Goal: Book appointment/travel/reservation

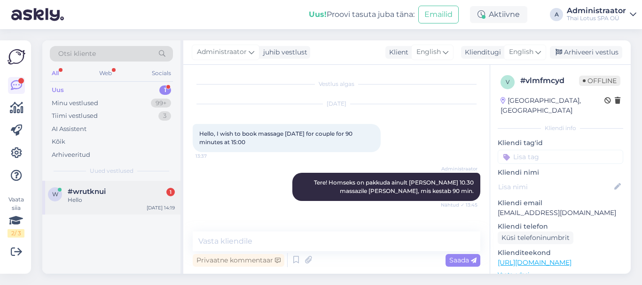
click at [88, 189] on span "#wrutknui" at bounding box center [87, 191] width 38 height 8
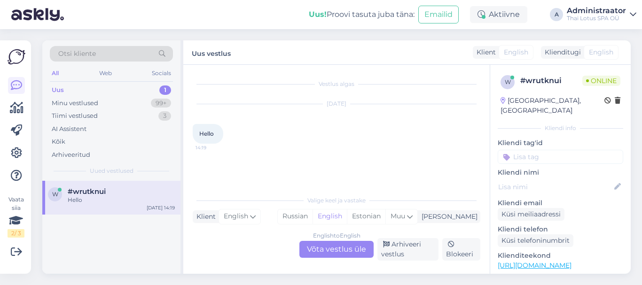
click at [346, 251] on div "English to English Võta vestlus üle" at bounding box center [336, 249] width 74 height 17
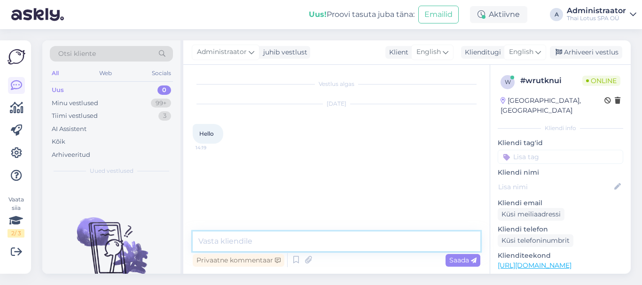
click at [249, 242] on textarea at bounding box center [337, 242] width 288 height 20
type textarea "Tere!"
click at [245, 249] on textarea at bounding box center [337, 242] width 288 height 20
click at [536, 53] on icon at bounding box center [538, 52] width 6 height 10
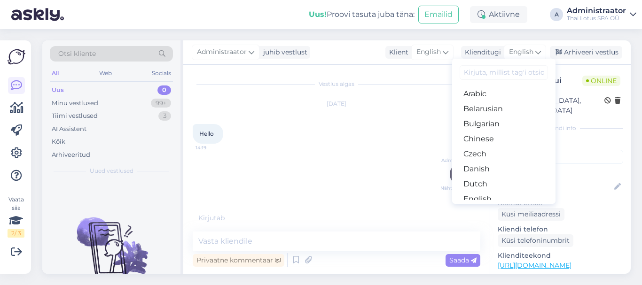
click at [490, 74] on input at bounding box center [503, 72] width 88 height 15
type input "e"
click at [494, 159] on link "Estonian" at bounding box center [503, 154] width 103 height 15
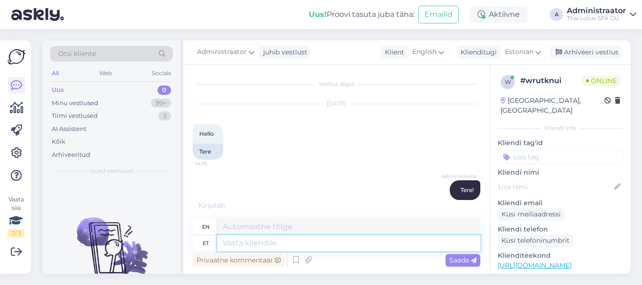
click at [265, 246] on textarea at bounding box center [348, 243] width 263 height 16
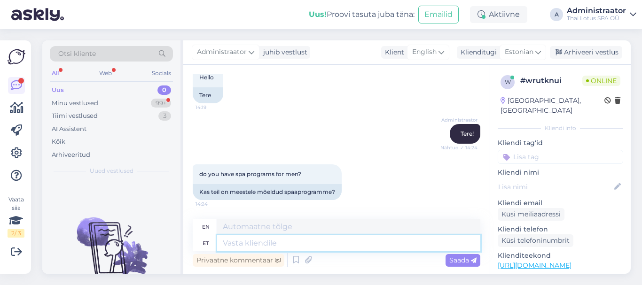
click at [311, 246] on textarea at bounding box center [348, 243] width 263 height 16
click at [298, 246] on textarea at bounding box center [348, 243] width 263 height 16
type textarea "Jaa,"
type textarea "Yes"
type textarea "Jaa,"
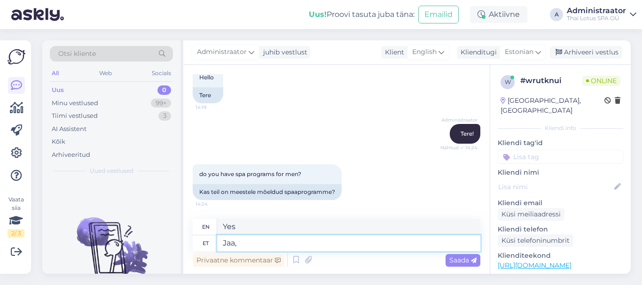
type textarea "Yes,"
type textarea "Jaa, ikka"
type textarea "Yes, still."
type textarea "Jaa, ikka"
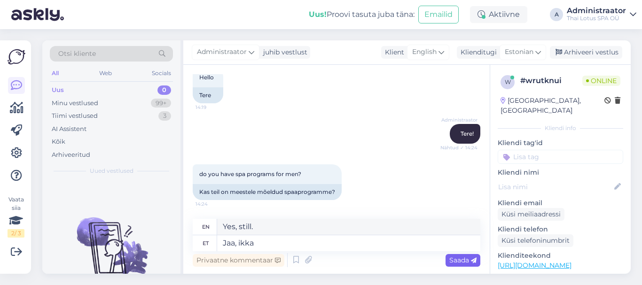
click at [461, 260] on span "Saada" at bounding box center [462, 260] width 27 height 8
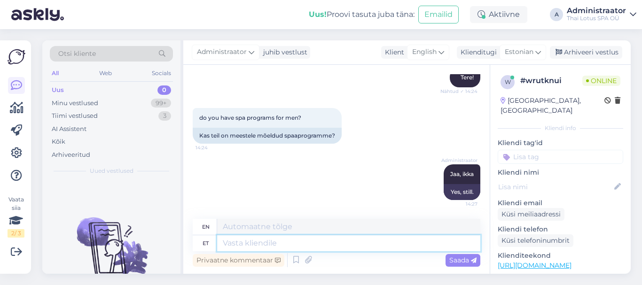
click at [301, 246] on textarea at bounding box center [348, 243] width 263 height 16
paste textarea "SPA-program for man "C-PLUS ENERGY" Infrared sauna, 15 min (optional) Thai trad…"
type textarea "SPA-program for man "C-PLUS ENERGY" Infrared sauna, 15 min (optional) Thai trad…"
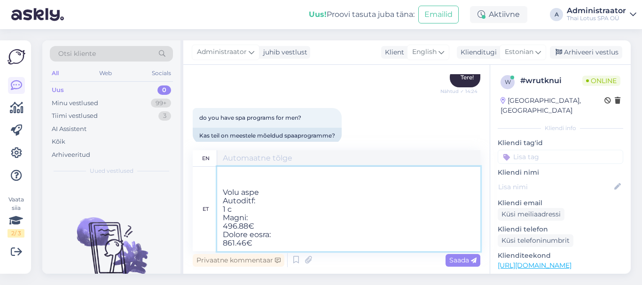
type textarea "SPA-program for man "C-PLUS ENERGY" Infrared sauna, 15 min (optional) Thai trad…"
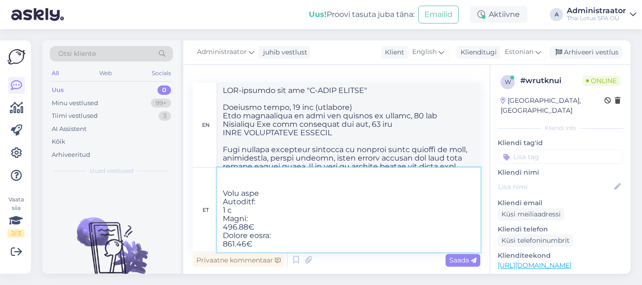
type textarea "SPA-program for man "C-PLUS ENERGY" Infrared sauna, 15 min (optional) Thai trad…"
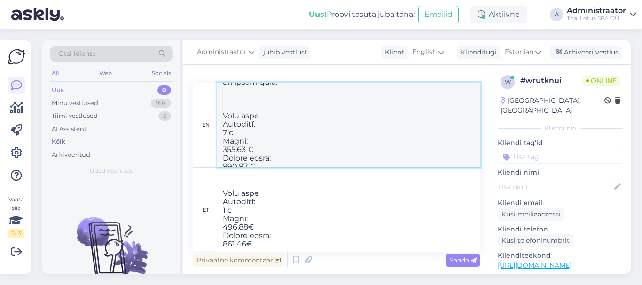
scroll to position [270, 0]
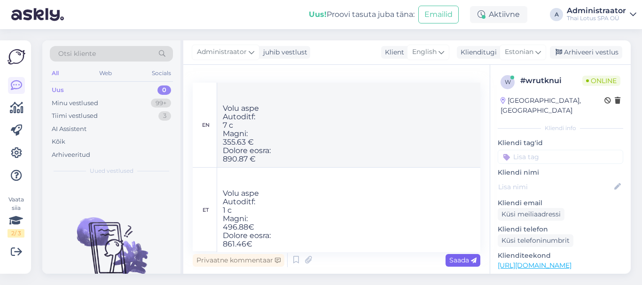
click at [462, 259] on span "Saada" at bounding box center [462, 260] width 27 height 8
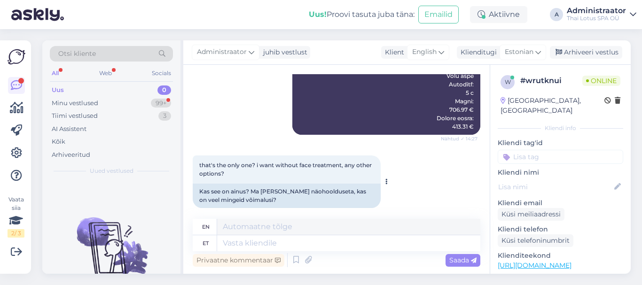
scroll to position [961, 0]
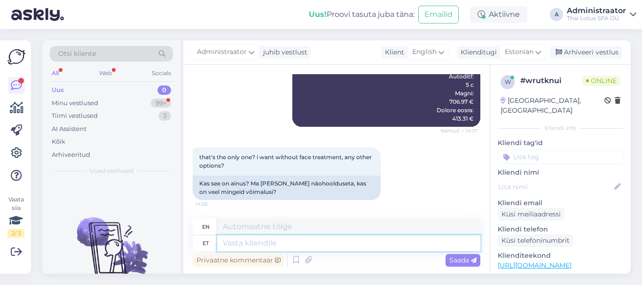
click at [286, 248] on textarea at bounding box center [348, 243] width 263 height 16
type textarea "n"
type textarea "näo"
type textarea "see"
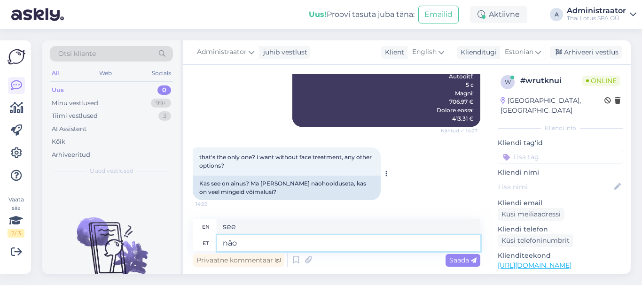
type textarea "näos"
type textarea "in the face"
type textarea "näo"
type textarea "facial"
type textarea "näohooldus"
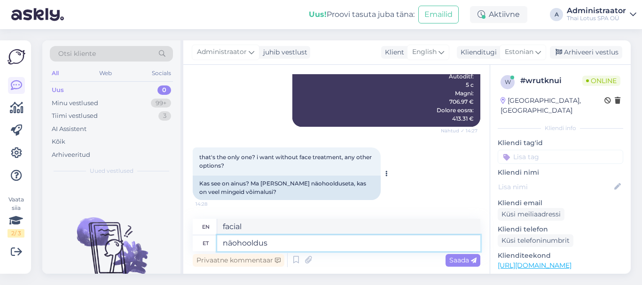
type textarea "facial care"
type textarea "näohooldus on"
type textarea "facial care is"
type textarea "näohooldus on või"
type textarea "facial care is a must"
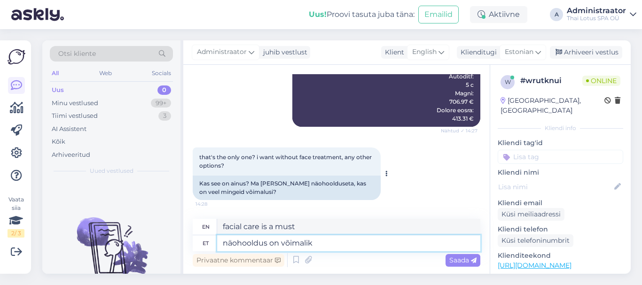
type textarea "näohooldus on võimalik"
type textarea "facial treatment is possible"
type textarea "näohooldus on võimalik asendada"
type textarea "facial treatment can be replaced"
type textarea "näohooldus on võimalik asendada"
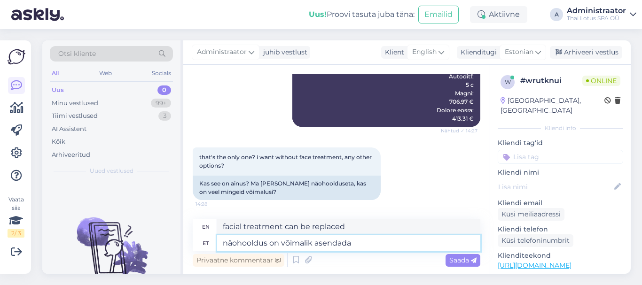
drag, startPoint x: 373, startPoint y: 241, endPoint x: 161, endPoint y: 249, distance: 212.9
click at [161, 249] on div "Otsi kliente All Web Socials Uus 0 Minu vestlused 99+ Tiimi vestlused 3 AI Assi…" at bounding box center [336, 156] width 588 height 233
paste textarea "“Tai Popurrii Meestele” Programm meestele, milles kasutatakse hoolikalt valitud…"
type textarea "“Tai Popurrii Meestele” Programm meestele, milles kasutatakse hoolikalt valitud…"
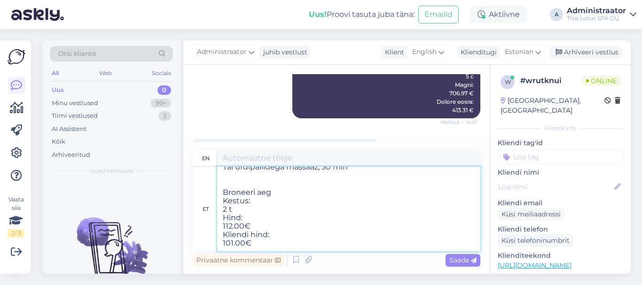
type textarea "“Thai Potpourri for Men” A program for men that uses a carefully selected combi…"
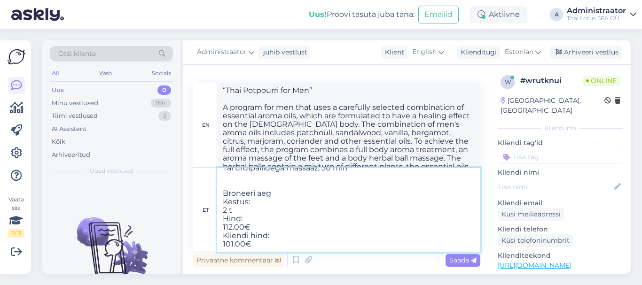
drag, startPoint x: 280, startPoint y: 179, endPoint x: 220, endPoint y: 181, distance: 59.7
click at [220, 181] on textarea "“Tai Popurrii Meestele” Programm meestele, milles kasutatakse hoolikalt valitud…" at bounding box center [348, 210] width 263 height 85
type textarea "“Tai Popurrii Meestele” Programm meestele, milles kasutatakse hoolikalt valitud…"
type textarea "“Thai Potpourri for Men” A program for men that uses a carefully selected combi…"
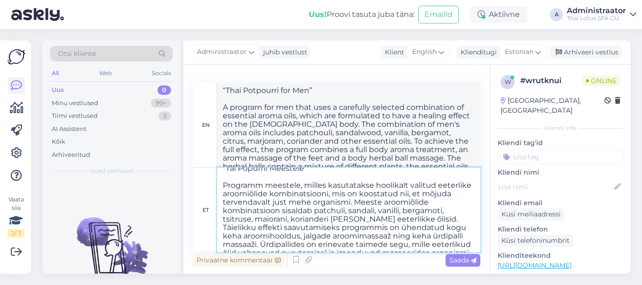
scroll to position [0, 0]
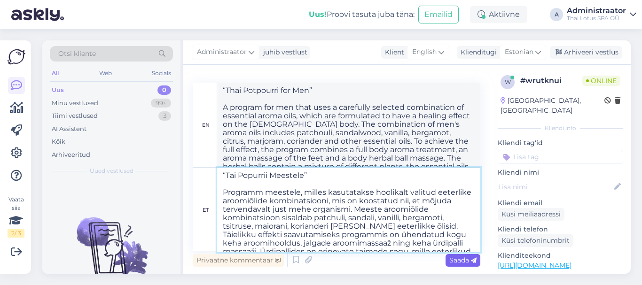
type textarea "“Tai Popurrii Meestele” Programm meestele, milles kasutatakse hoolikalt valitud…"
click at [456, 260] on span "Saada" at bounding box center [462, 260] width 27 height 8
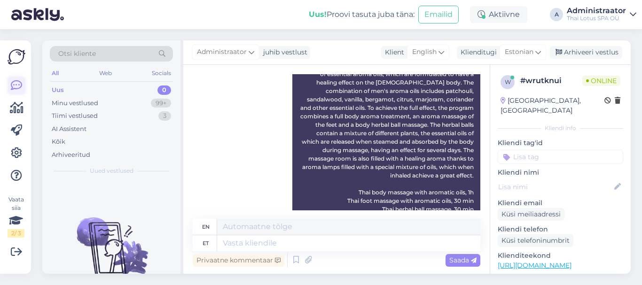
scroll to position [1406, 0]
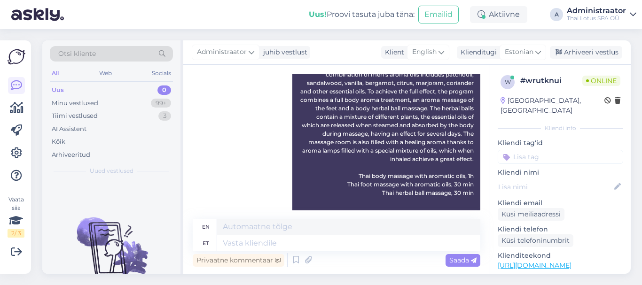
click at [63, 89] on div "Uus" at bounding box center [58, 90] width 12 height 9
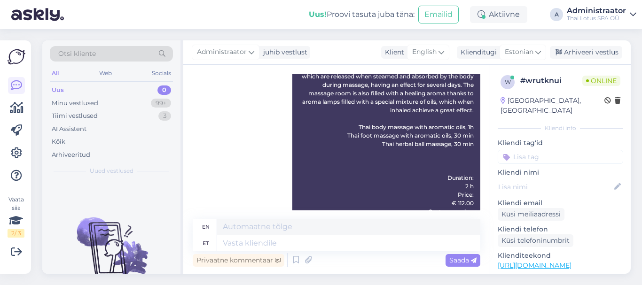
scroll to position [1500, 0]
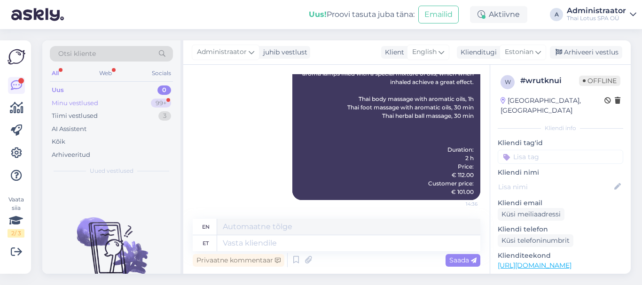
click at [89, 105] on div "Minu vestlused" at bounding box center [75, 103] width 47 height 9
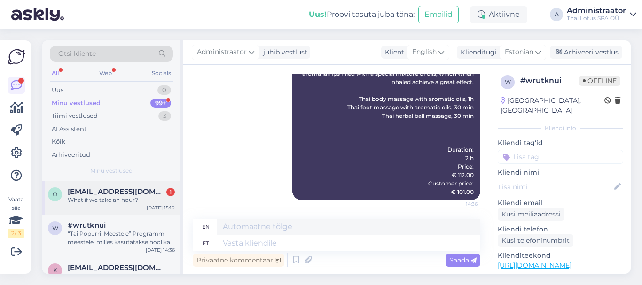
click at [148, 193] on span "[EMAIL_ADDRESS][DOMAIN_NAME]" at bounding box center [117, 191] width 98 height 8
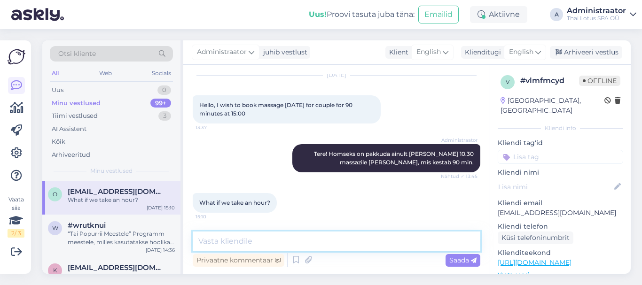
click at [246, 243] on textarea at bounding box center [337, 242] width 288 height 20
click at [542, 52] on div "English" at bounding box center [525, 52] width 42 height 15
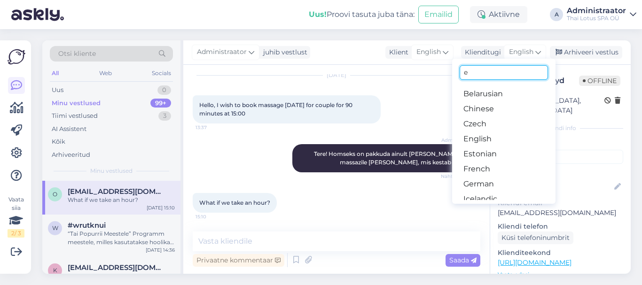
click at [493, 76] on input "e" at bounding box center [503, 72] width 88 height 15
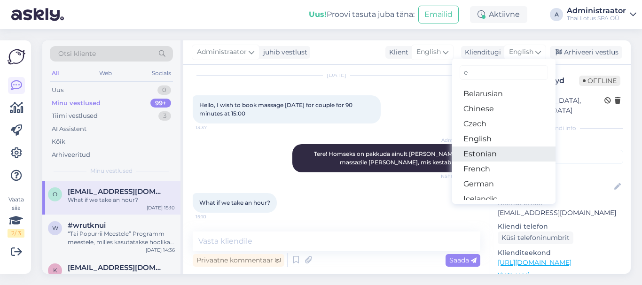
click at [487, 155] on link "Estonian" at bounding box center [503, 154] width 103 height 15
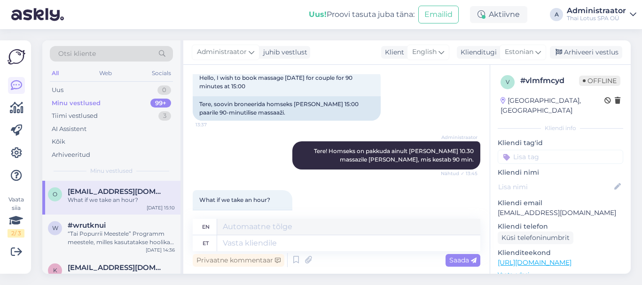
scroll to position [35, 0]
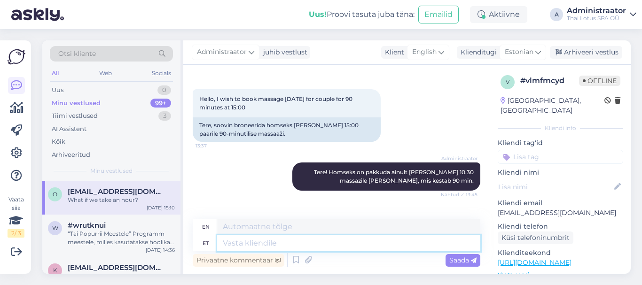
click at [288, 241] on textarea at bounding box center [348, 243] width 263 height 16
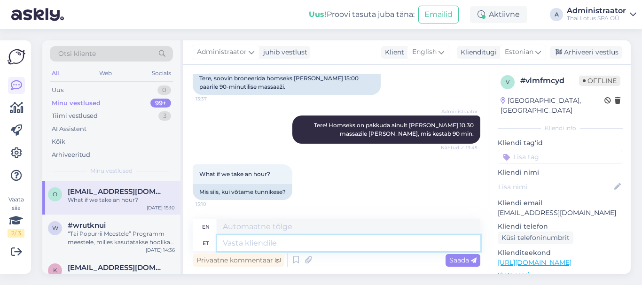
click at [291, 248] on textarea at bounding box center [348, 243] width 263 height 16
type textarea "Tun"
type textarea "I feel"
type textarea "Tunni"
type textarea "Hour"
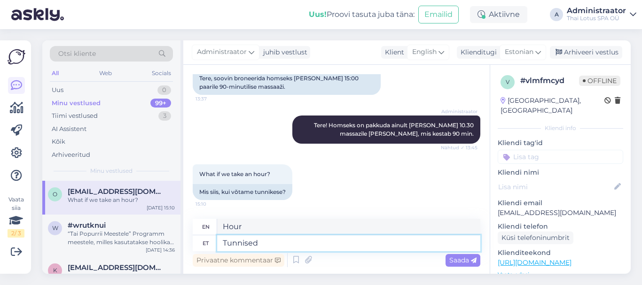
type textarea "Tunnised"
type textarea "Hours"
type textarea "Tunnised massaazid"
type textarea "Massage lessons"
type textarea "Tunnised massaazid saame"
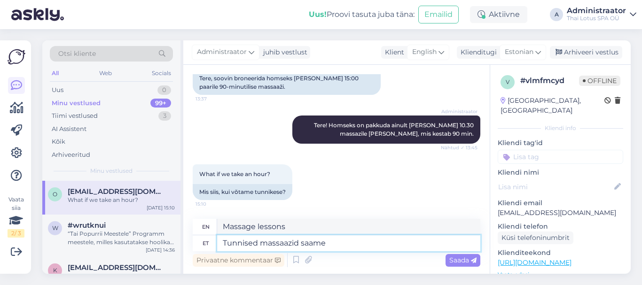
type textarea "We can get massages for hours."
type textarea "Tunnised massaazid saame pakkuda"
type textarea "We can offer hourly massages."
type textarea "Tunnised massaazid saame pakkuda [PERSON_NAME]"
type textarea "We can offer hourly massages at"
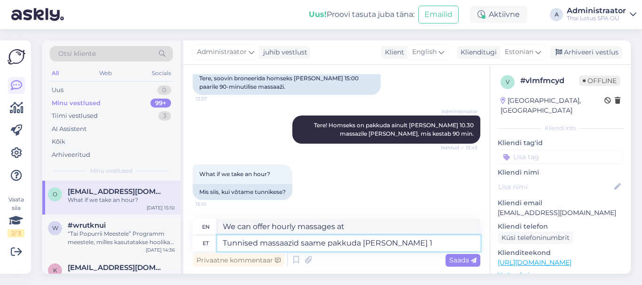
type textarea "Tunnised massaazid saame pakkuda [PERSON_NAME] 14"
type textarea "We can offer hourly massages at 2 p.m."
type textarea "Tunnised massaazid saame pakkuda [PERSON_NAME] 14.30"
type textarea "We can offer hourly massages at 14.30"
type textarea "Tunnised massaazid saame pakkuda [PERSON_NAME] 14.30 j"
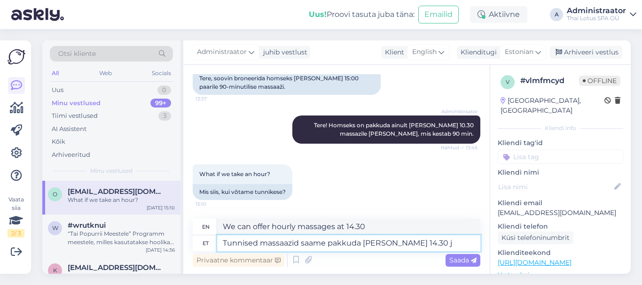
type textarea "We can offer hourly massages at 14.30 p.m."
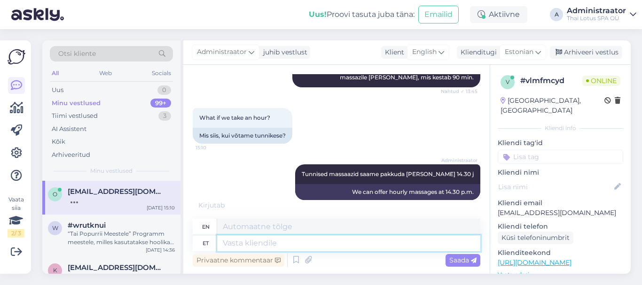
scroll to position [194, 0]
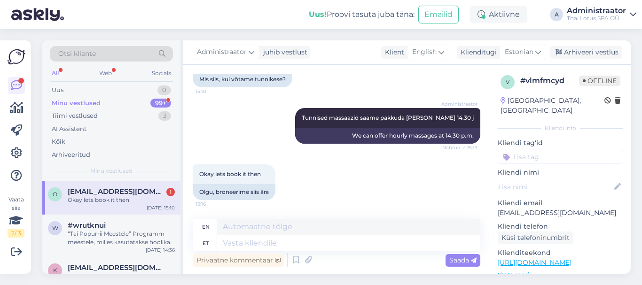
click at [320, 202] on div "Okay lets book it then 15:16 Olgu, broneerime siis ära" at bounding box center [337, 182] width 288 height 56
click at [293, 245] on textarea at bounding box center [348, 243] width 263 height 16
click at [276, 248] on textarea at bounding box center [348, 243] width 263 height 16
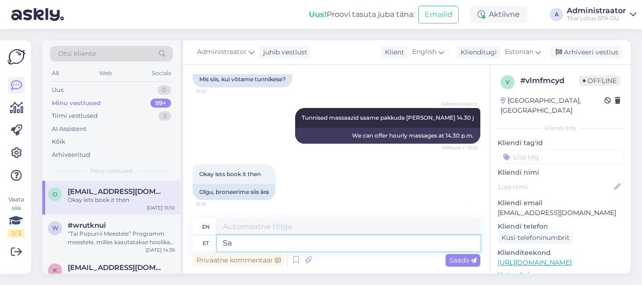
type textarea "Saa"
type textarea "Get"
type textarea "Saatke"
type textarea "Send"
type textarea "Saatke palun"
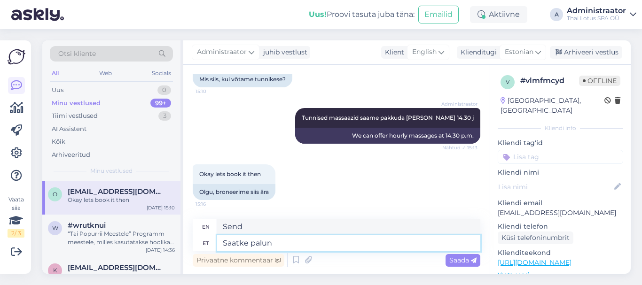
type textarea "Please send"
type textarea "Saatke palun enda n"
type textarea "Please send yours."
type textarea "Saatke palun enda nimi"
type textarea "Please send your name."
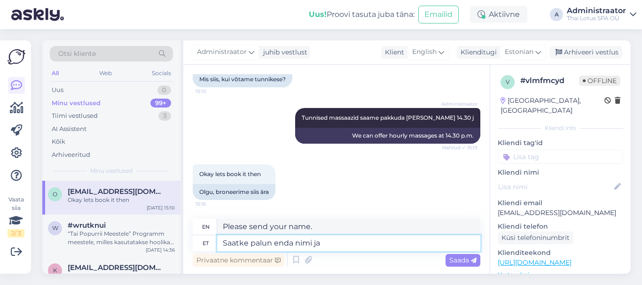
type textarea "Saatke palun enda nimi ja t"
type textarea "Please send your name and"
type textarea "Saatke palun enda nimi ja tele"
type textarea "Please send your name and phone number."
type textarea "Saatke palun enda nimi [PERSON_NAME] number"
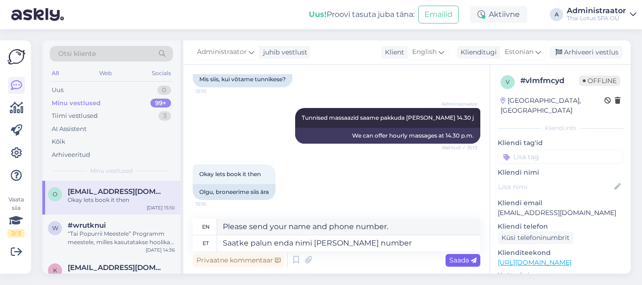
click at [452, 259] on span "Saada" at bounding box center [462, 260] width 27 height 8
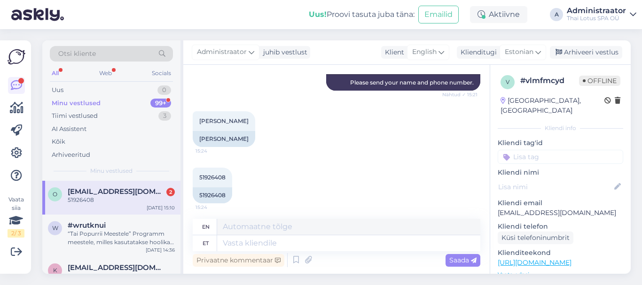
scroll to position [364, 0]
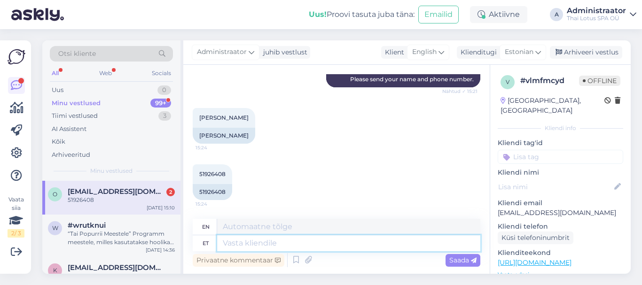
click at [292, 241] on textarea at bounding box center [348, 243] width 263 height 16
type textarea "Panime"
type textarea "We put"
type textarea "Panime teile"
type textarea "We put you"
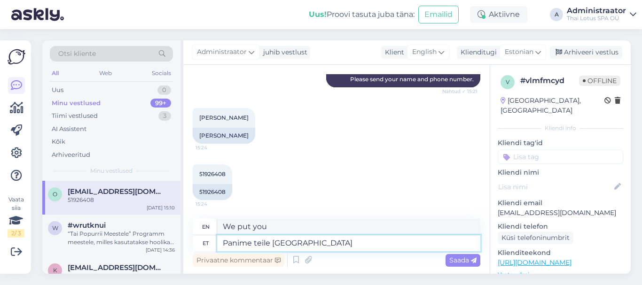
type textarea "Panime teile [GEOGRAPHIC_DATA]"
type textarea "We set it for you [DATE]."
type textarea "Panime teile [GEOGRAPHIC_DATA] 31."
type textarea "We set the 31st for you [DATE]."
type textarea "Panime teile [GEOGRAPHIC_DATA] 31.08 k"
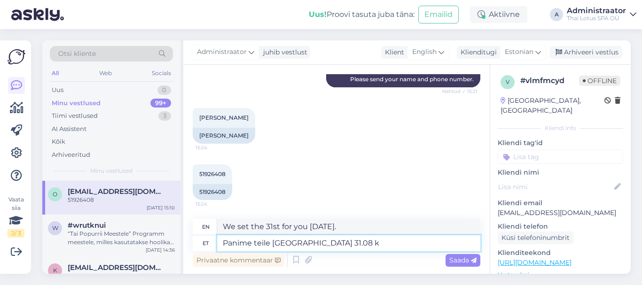
type textarea "We have set a deadline for you [DATE], August 31.08"
type textarea "Panime teile [GEOGRAPHIC_DATA] 31.08 [PERSON_NAME]"
type textarea "We have set a time for you [DATE], August 31.08 at"
type textarea "Panime teile [GEOGRAPHIC_DATA] 31.08 [PERSON_NAME] 14.30"
type textarea "We have set a deadline for you [DATE], August 31.08 at 14.30"
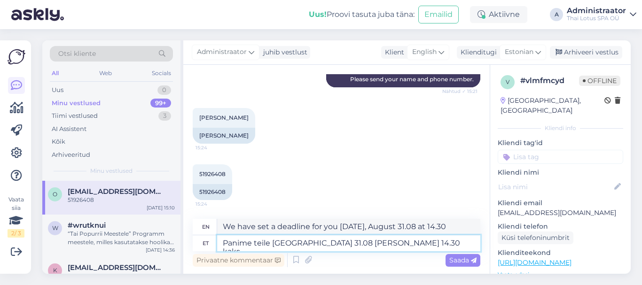
type textarea "Panime teile [GEOGRAPHIC_DATA] 31.08 [PERSON_NAME] 14.30 kaks a"
type textarea "We have set two for you [DATE], 31.08 at 14.30"
type textarea "Panime teile [GEOGRAPHIC_DATA] 31.08 [PERSON_NAME] 14.30 kaks aega"
type textarea "We have set two times for you [DATE], August 31.08 at 14.30"
type textarea "Panime teile [GEOGRAPHIC_DATA] 31.08 [PERSON_NAME] 14.30 kaks aega Tai j"
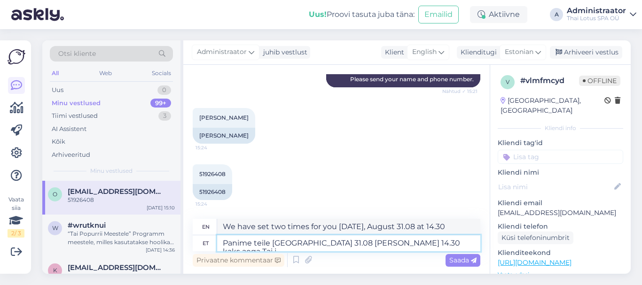
type textarea "We have set two times for you [DATE], 31.08 at 14.30 in [GEOGRAPHIC_DATA]."
type textarea "Panime teile [GEOGRAPHIC_DATA] 31.08 [PERSON_NAME] 14.30 kaks aega [PERSON_NAME]"
type textarea "We have set two times for you [DATE], 31.08 at 14.30 in [GEOGRAPHIC_DATA] and"
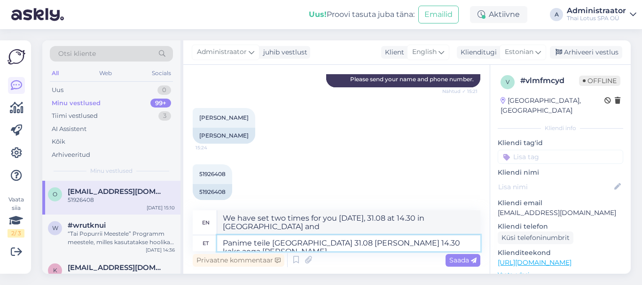
type textarea "Panime teile [GEOGRAPHIC_DATA] 31.08 [PERSON_NAME] 14.30 kaks aega [PERSON_NAME…"
type textarea "We have set two times for you [DATE], 31.08 at 14.30 Thai and English."
type textarea "Panime teile [GEOGRAPHIC_DATA] 31.08 [PERSON_NAME] 14.30 kaks aega [PERSON_NAME…"
type textarea "We have set two times for you [DATE], 31.08 at 14.30 [DEMOGRAPHIC_DATA] and oil."
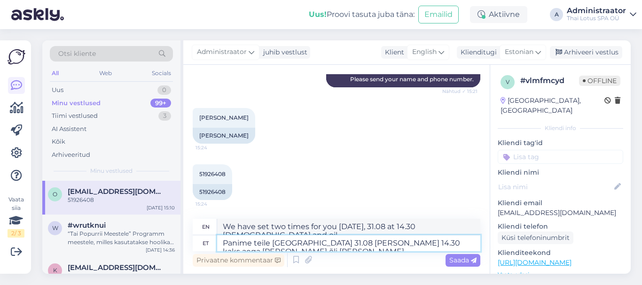
type textarea "Panime teile [GEOGRAPHIC_DATA] 31.08 [PERSON_NAME] 14.30 kaks aega [PERSON_NAME…"
type textarea "We have booked two times for Thai and oil massage for you [DATE], 31.08 at 14.30"
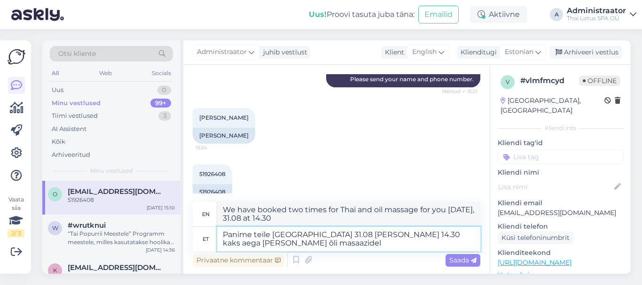
type textarea "Panime teile [GEOGRAPHIC_DATA] 31.08 [PERSON_NAME] 14.30 kaks aega [PERSON_NAME…"
type textarea "We have booked two times for Thai and oil massages for you [DATE], 31.08 at 14.…"
type textarea "Panime teile [GEOGRAPHIC_DATA] 31.08 [PERSON_NAME] 14.30 kaks aega [PERSON_NAME…"
type textarea "We have scheduled two times for Thai and oil massages for you [DATE], 31.08 at …"
type textarea "Panime teile [GEOGRAPHIC_DATA] 31.08 [PERSON_NAME] 14.30 kaks aega [PERSON_NAME…"
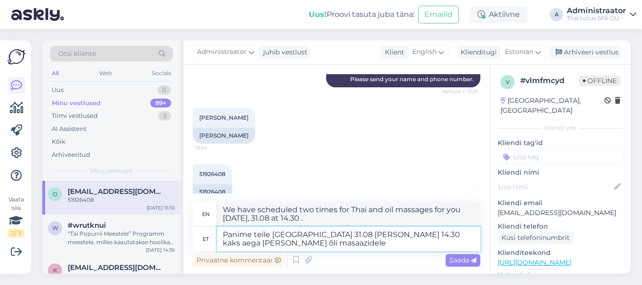
type textarea "We have booked two times for Thai and oil massages for you [DATE], 31.08 at 14.…"
type textarea "Panime teile [GEOGRAPHIC_DATA] 31.08 [PERSON_NAME] 14.30 kaks aega [PERSON_NAME…"
type textarea "We have booked two times for Thai and oil massages for you [DATE], 31.08 at 14.…"
type textarea "Panime teile [GEOGRAPHIC_DATA] 31.08 [PERSON_NAME] 14.30 kaks aega [PERSON_NAME…"
type textarea "We have scheduled two times for Thai and oil massages for you [DATE], 31.08 at …"
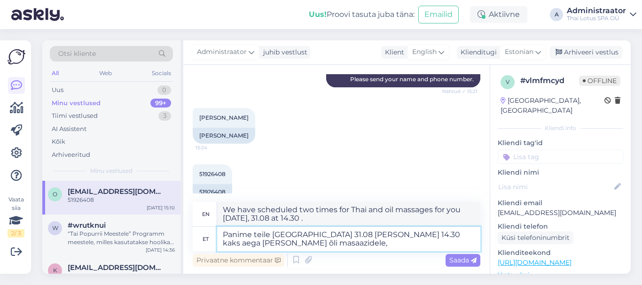
type textarea "Panime teile [GEOGRAPHIC_DATA] 31.08 [PERSON_NAME] 14.30 kaks aega [PERSON_NAME…"
type textarea "We have booked two times for Thai and oil massages for you [DATE], 31.08 at 14.…"
type textarea "Panime teile [GEOGRAPHIC_DATA] 31.08 [PERSON_NAME] 14.30 kaks aega [PERSON_NAME…"
type textarea "We have booked two times for Thai and oil massages for you [DATE], 31.08 at 14.…"
type textarea "Panime teile [GEOGRAPHIC_DATA] 31.08 [PERSON_NAME] 14.30 kaks aega [PERSON_NAME…"
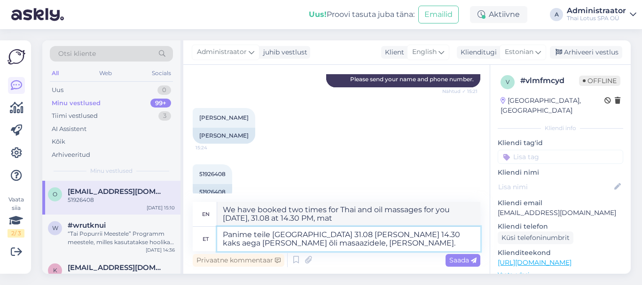
type textarea "We have scheduled two times for Thai and oil massages on a mat for you [DATE], …"
type textarea "Panime teile [GEOGRAPHIC_DATA] 31.08 [PERSON_NAME] 14.30 kaks aega [PERSON_NAME…"
click at [451, 258] on span "Saada" at bounding box center [462, 260] width 27 height 8
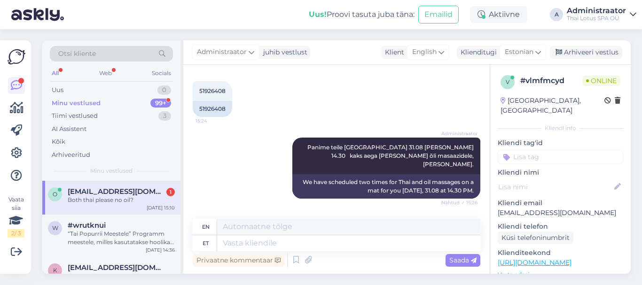
scroll to position [493, 0]
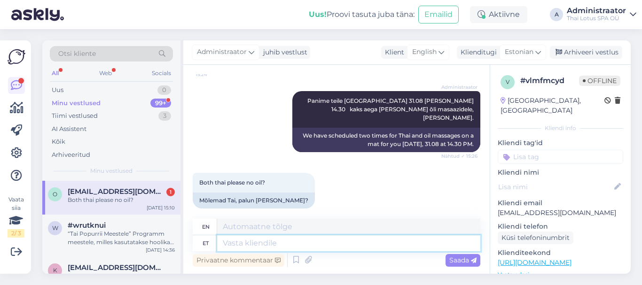
click at [245, 241] on textarea at bounding box center [348, 243] width 263 height 16
type textarea "Selge"
type textarea "Clear"
type textarea "Selge,"
type textarea "Clear,"
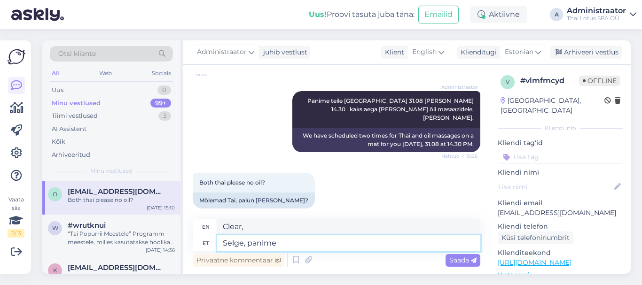
type textarea "Selge, panime"
type textarea "Okay, we put"
type textarea "Selge, panime mõl"
type textarea "Okay, we put it in."
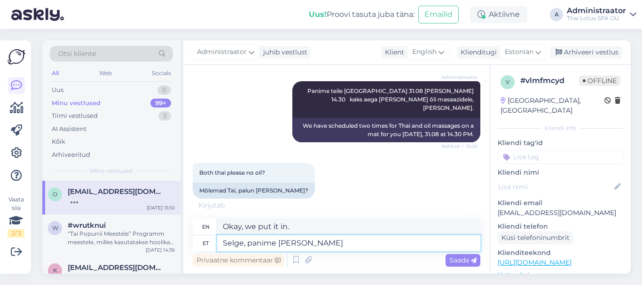
type textarea "Selge, panime [PERSON_NAME]"
type textarea "Okay, we put both."
type textarea "Selge, panime mõlemad Tai"
type textarea "Okay, we put both in [GEOGRAPHIC_DATA]."
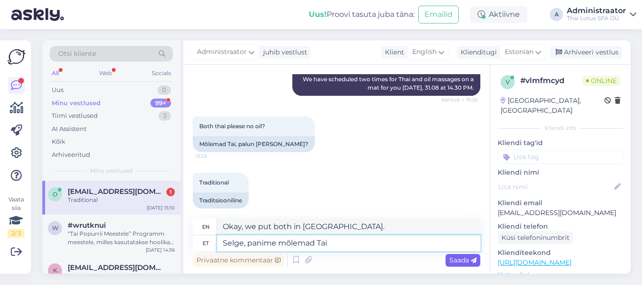
type textarea "Selge, panime mõlemad Tai"
click at [459, 259] on span "Saada" at bounding box center [462, 260] width 27 height 8
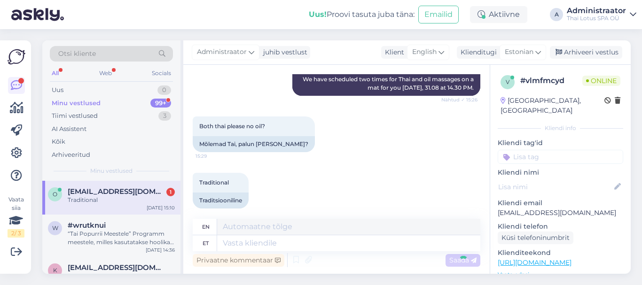
scroll to position [606, 0]
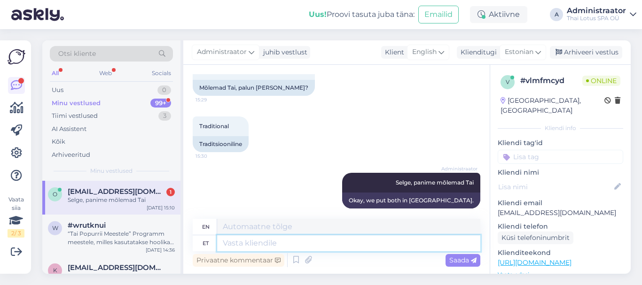
click at [308, 241] on textarea at bounding box center [348, 243] width 263 height 16
click at [312, 241] on textarea at bounding box center [348, 243] width 263 height 16
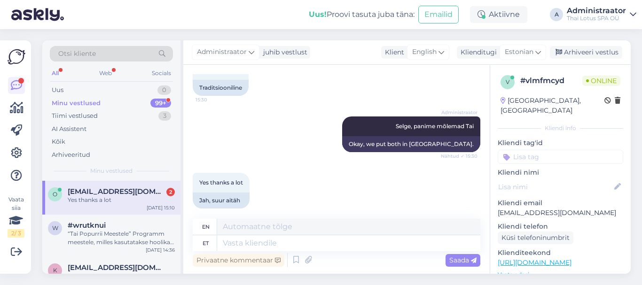
drag, startPoint x: 236, startPoint y: 195, endPoint x: 328, endPoint y: 216, distance: 94.0
click at [328, 216] on div "Vestlus algas [DATE] Hello, I wish to book massage [DATE] for couple for 90 min…" at bounding box center [336, 169] width 306 height 209
click at [293, 243] on textarea at bounding box center [348, 243] width 263 height 16
click at [135, 191] on span "[EMAIL_ADDRESS][DOMAIN_NAME]" at bounding box center [117, 191] width 98 height 8
